Goal: Navigation & Orientation: Find specific page/section

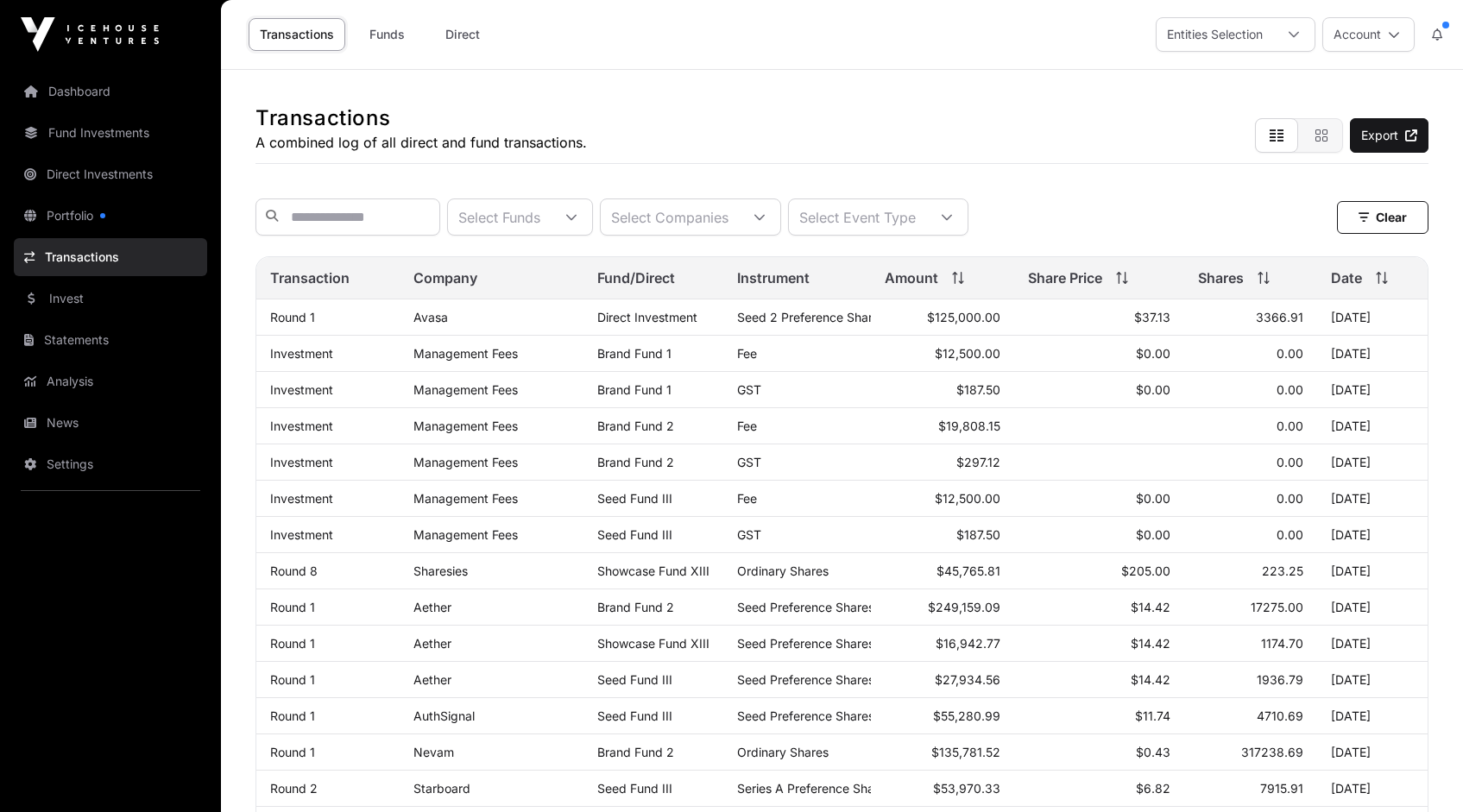
click at [84, 93] on link "Dashboard" at bounding box center [110, 91] width 194 height 38
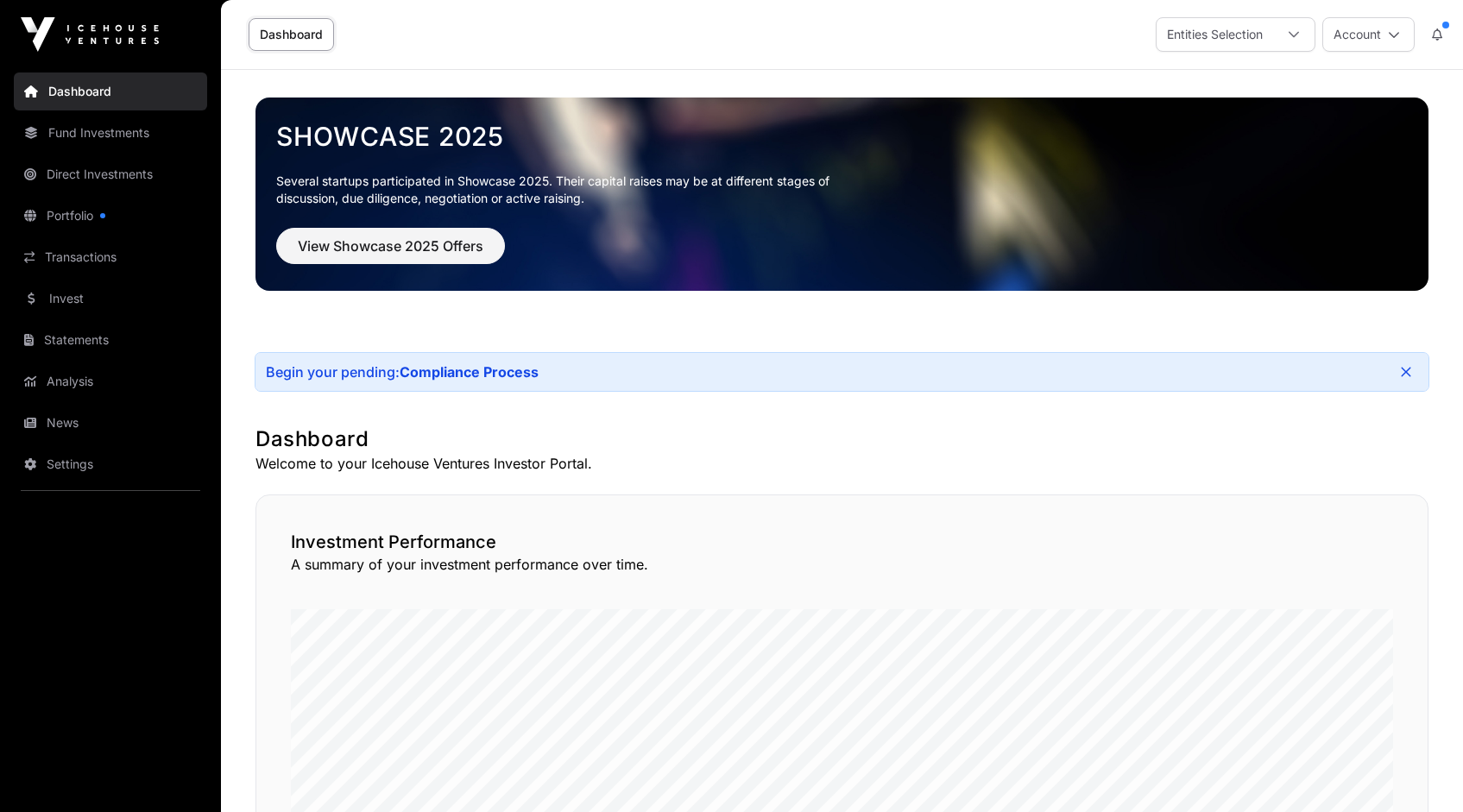
click at [80, 213] on link "Portfolio" at bounding box center [110, 215] width 194 height 38
click at [84, 252] on link "Transactions" at bounding box center [110, 257] width 194 height 38
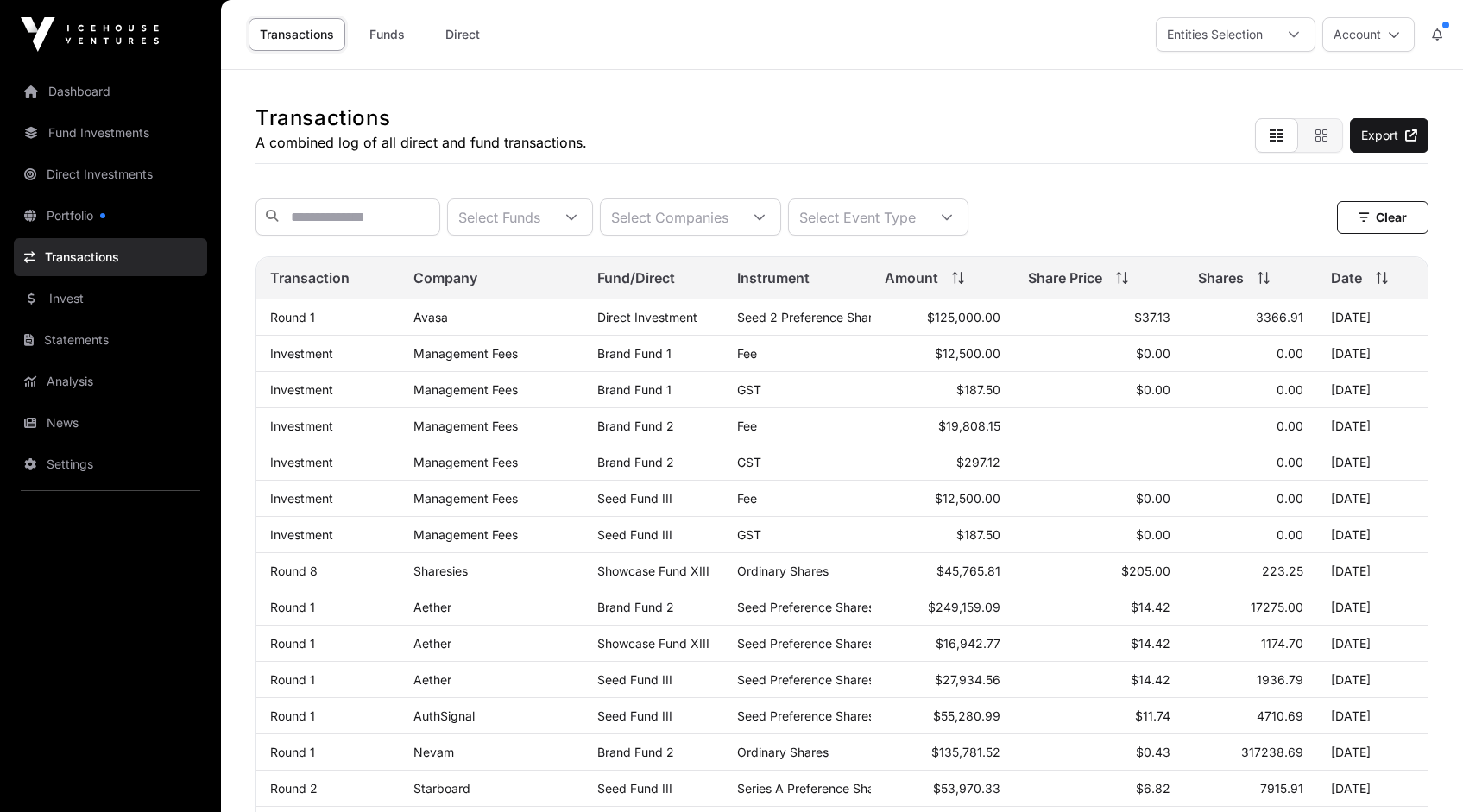
click at [766, 219] on icon at bounding box center [759, 217] width 12 height 12
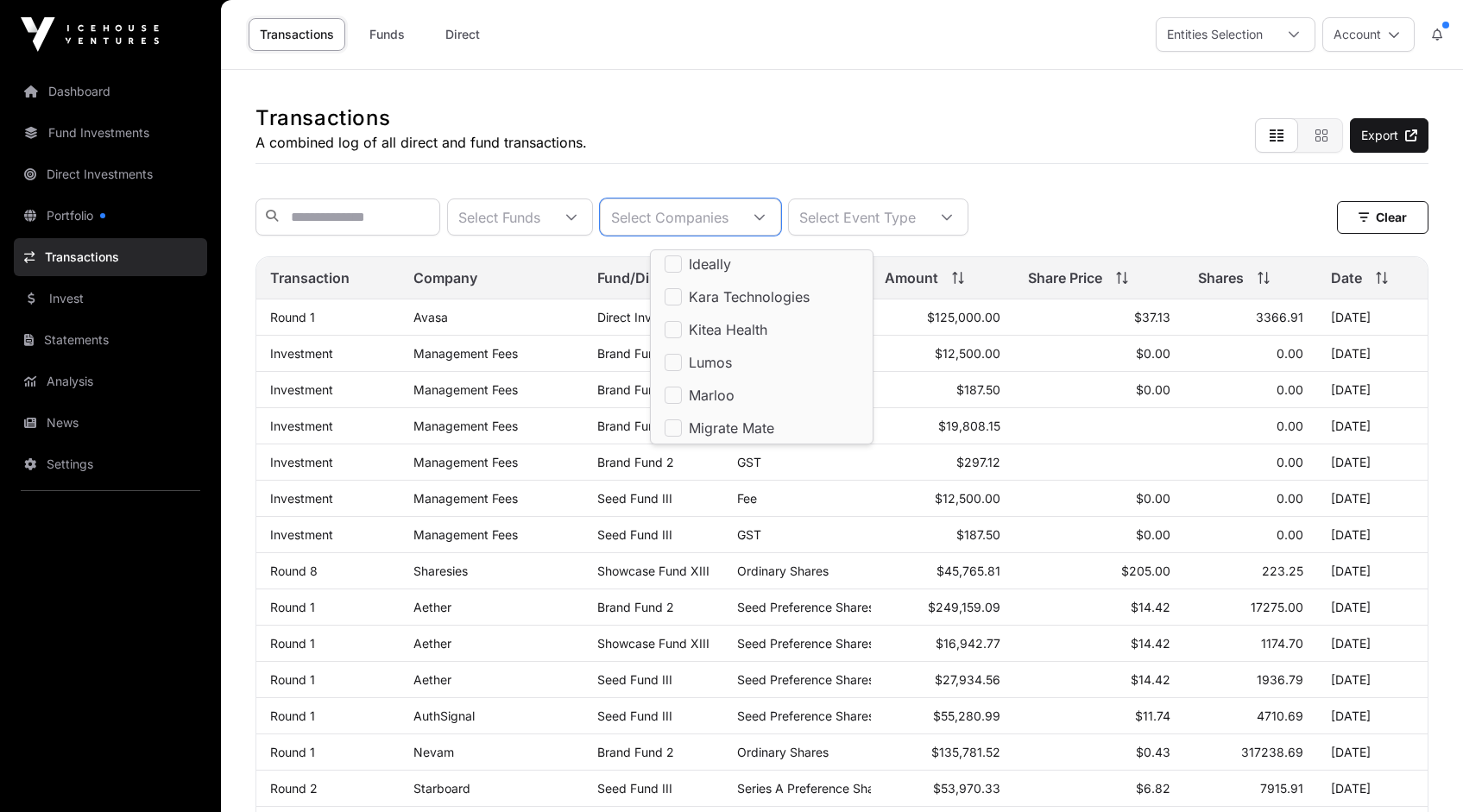
scroll to position [782, 0]
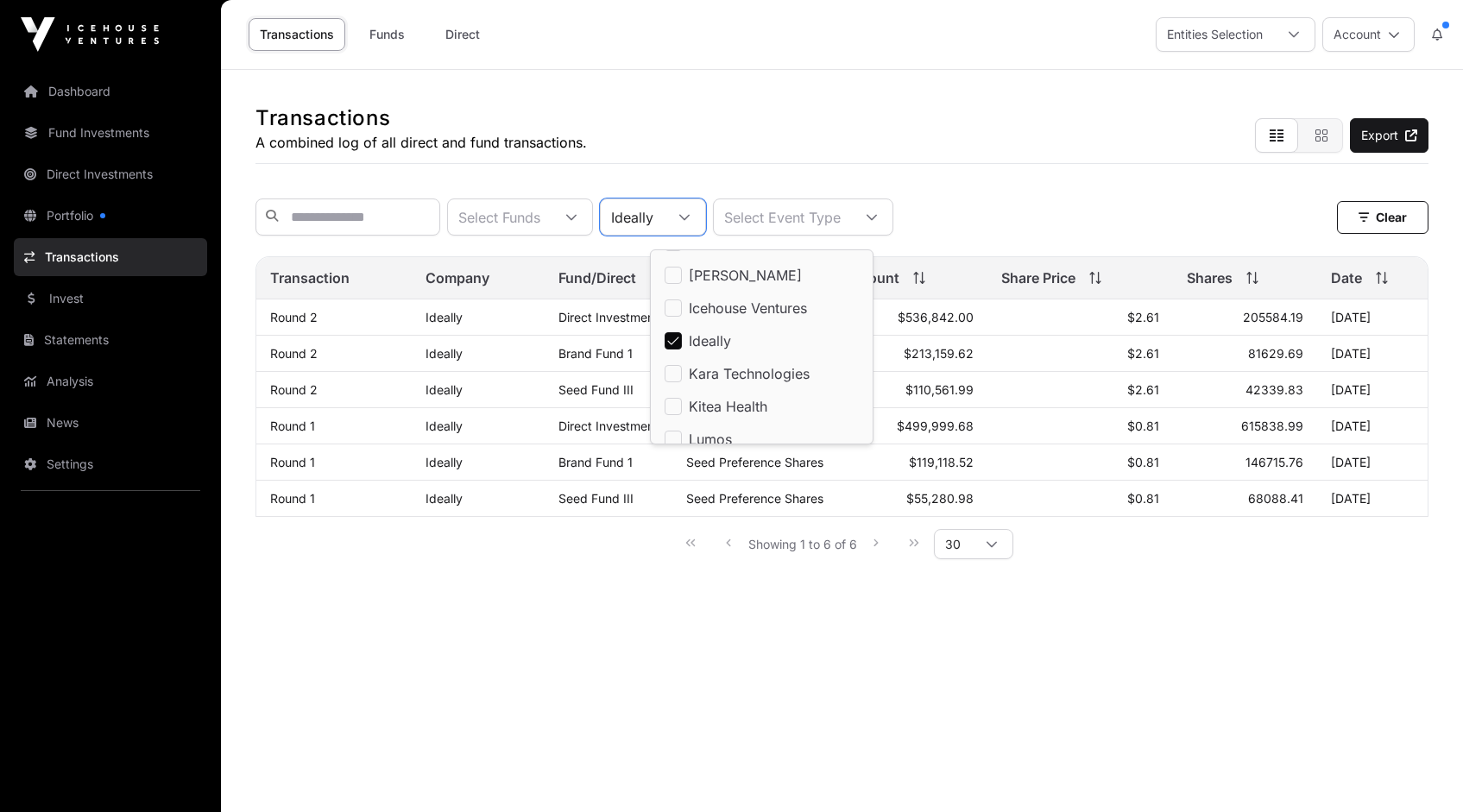
click at [1126, 161] on div "Transactions A combined log of all direct and fund transactions. Export" at bounding box center [842, 117] width 1174 height 94
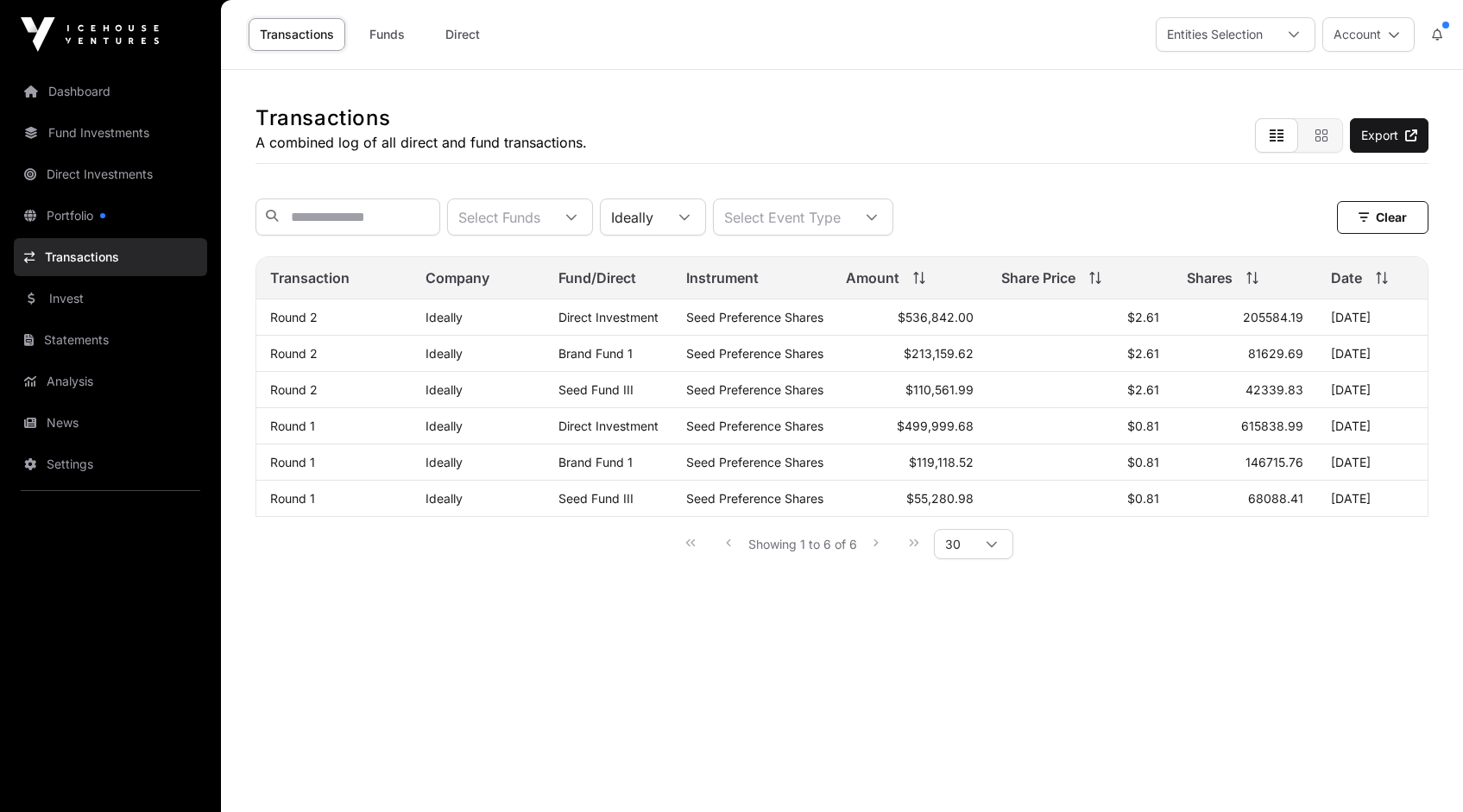
click at [63, 221] on link "Portfolio" at bounding box center [110, 215] width 194 height 38
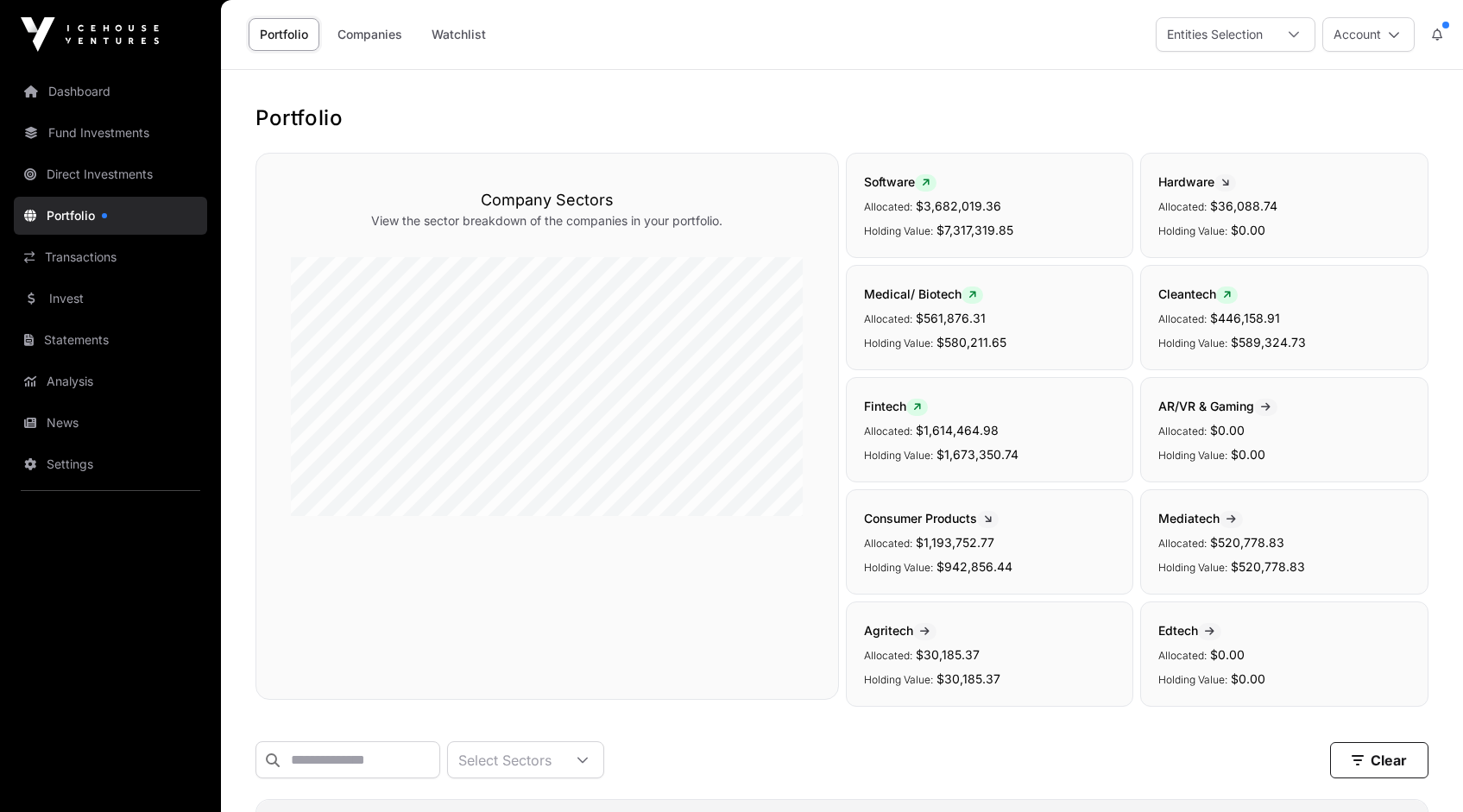
click at [80, 88] on link "Dashboard" at bounding box center [110, 91] width 194 height 38
